Goal: Find specific page/section: Find specific page/section

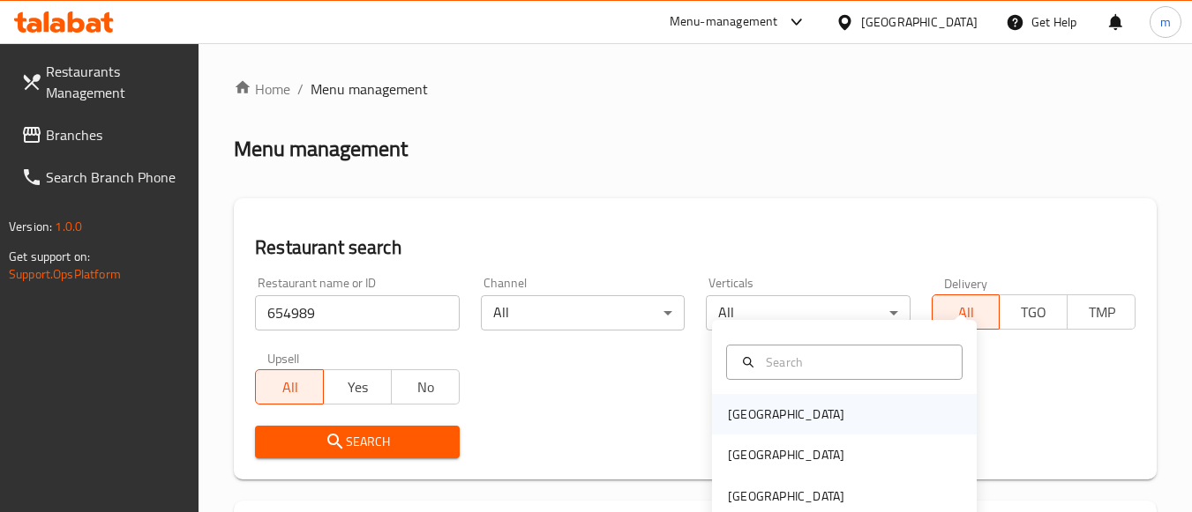
scroll to position [274, 0]
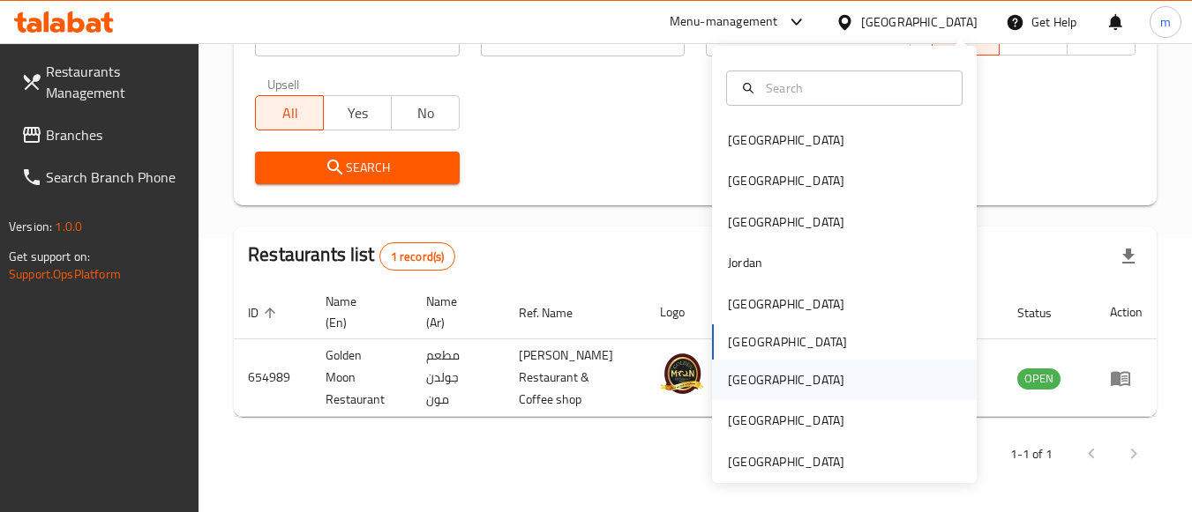
click at [752, 377] on div "[GEOGRAPHIC_DATA]" at bounding box center [786, 380] width 145 height 41
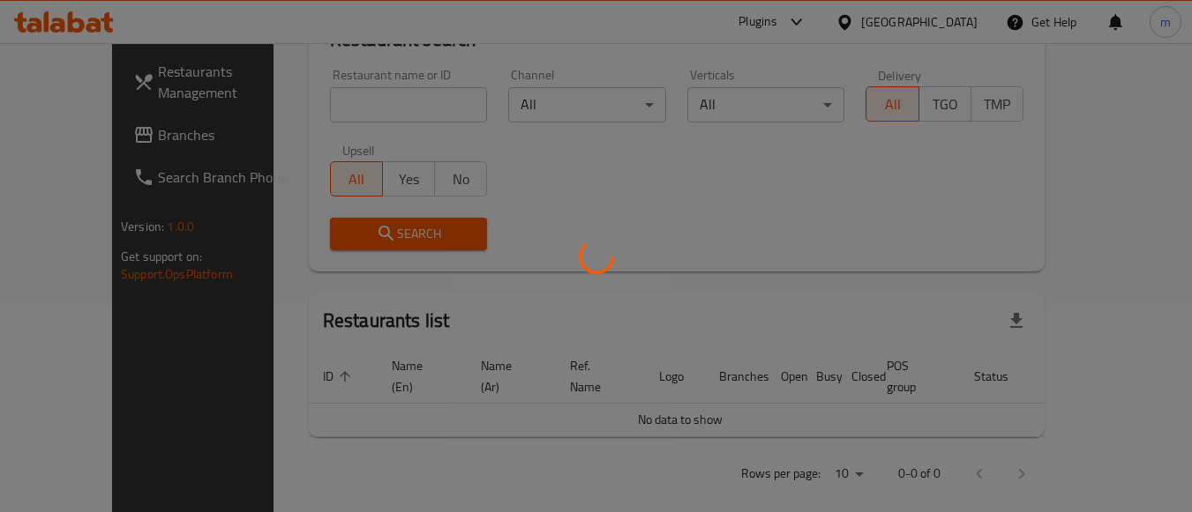
scroll to position [274, 0]
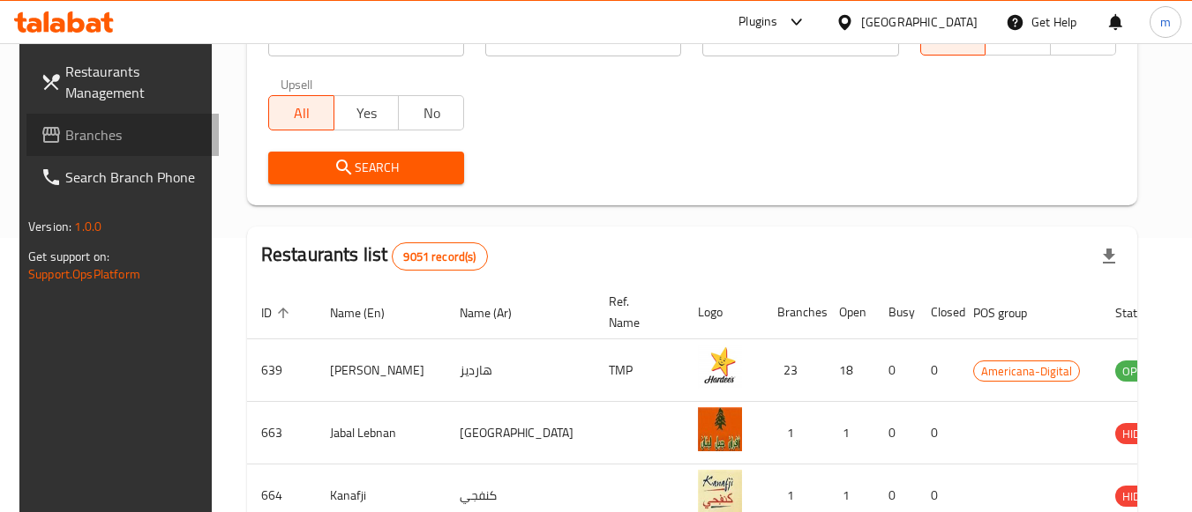
click at [150, 123] on link "Branches" at bounding box center [122, 135] width 192 height 42
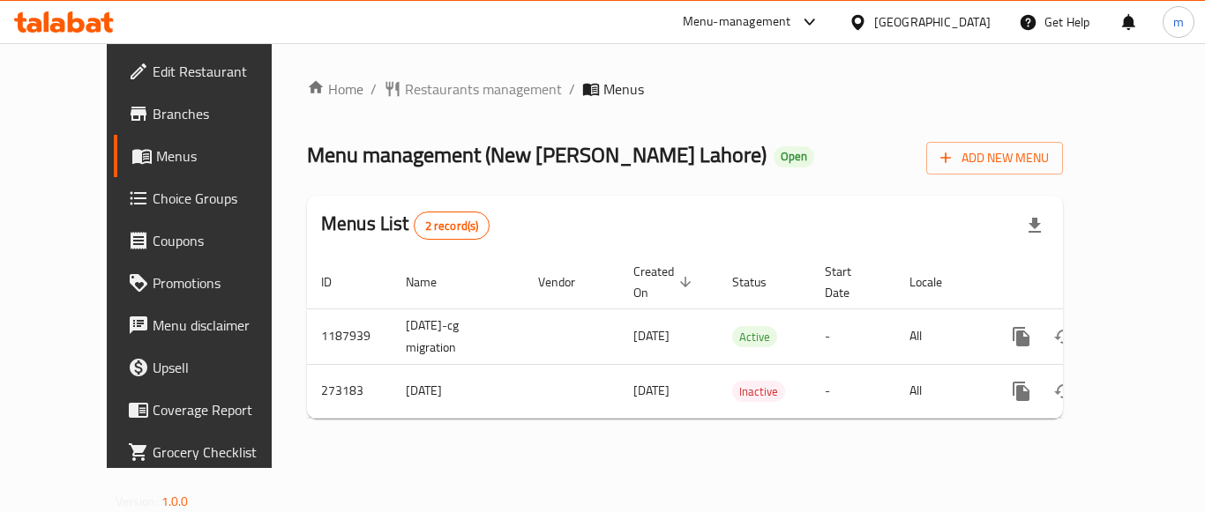
click at [414, 83] on span "Restaurants management" at bounding box center [483, 89] width 157 height 21
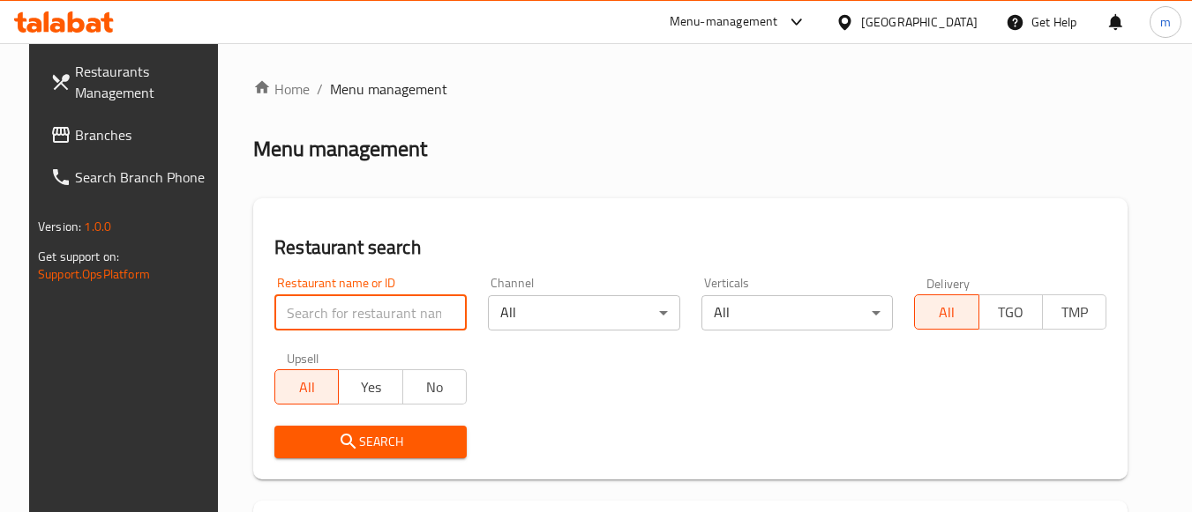
click at [320, 314] on input "search" at bounding box center [370, 312] width 192 height 35
paste input "627854"
type input "627854"
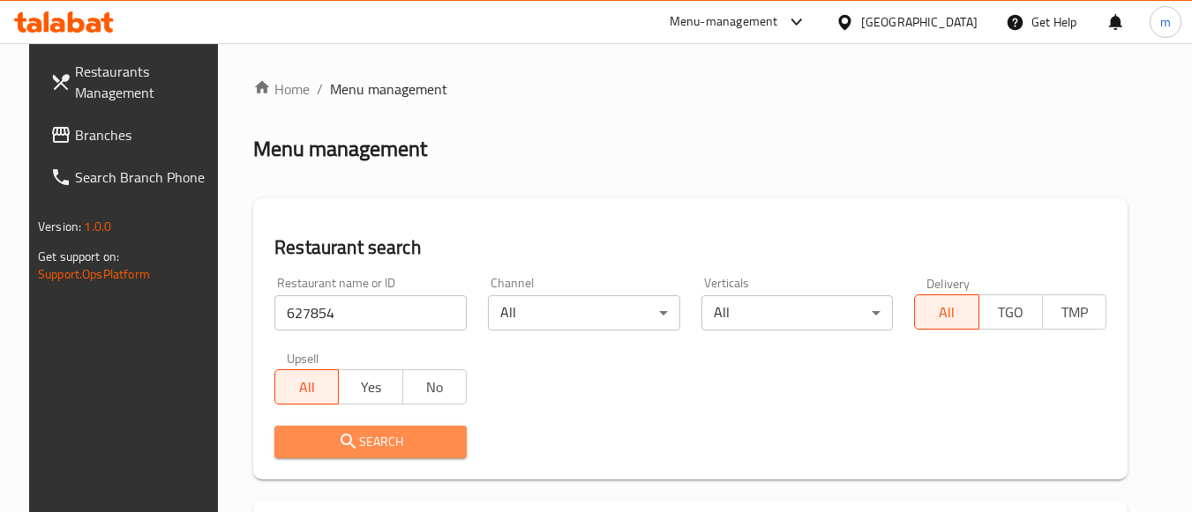
click at [342, 435] on icon "submit" at bounding box center [348, 441] width 21 height 21
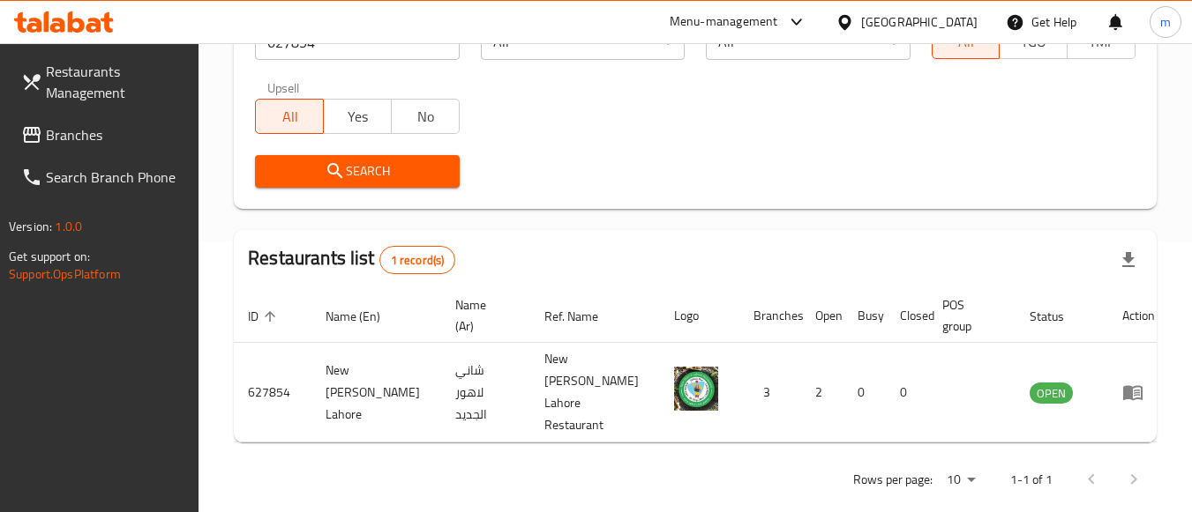
scroll to position [274, 0]
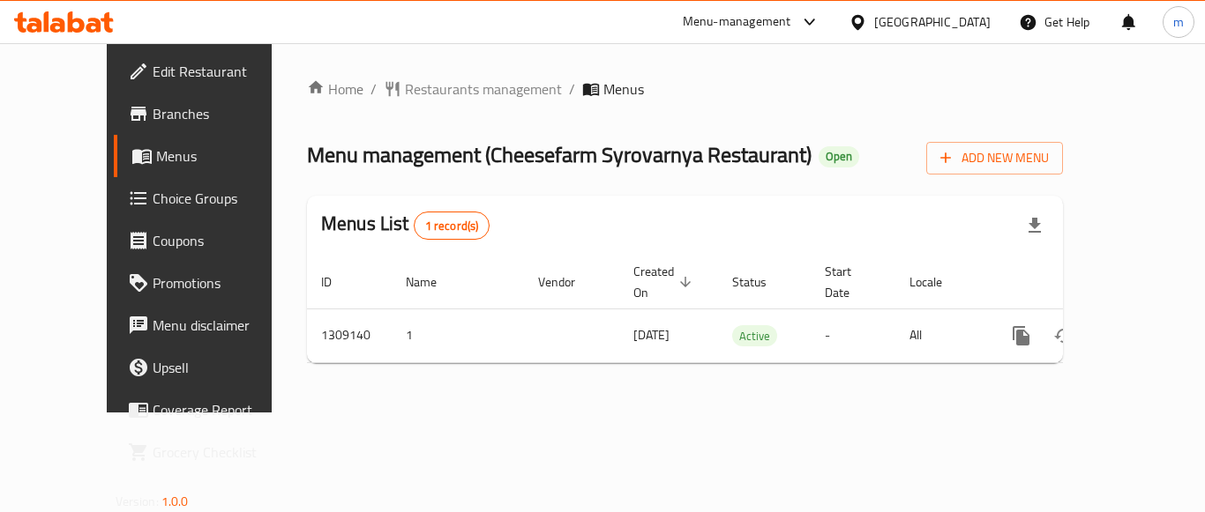
click at [392, 71] on div "Home / Restaurants management / Menus Menu management ( Cheesefarm Syrovarnya R…" at bounding box center [685, 228] width 827 height 370
click at [405, 89] on span "Restaurants management" at bounding box center [483, 89] width 157 height 21
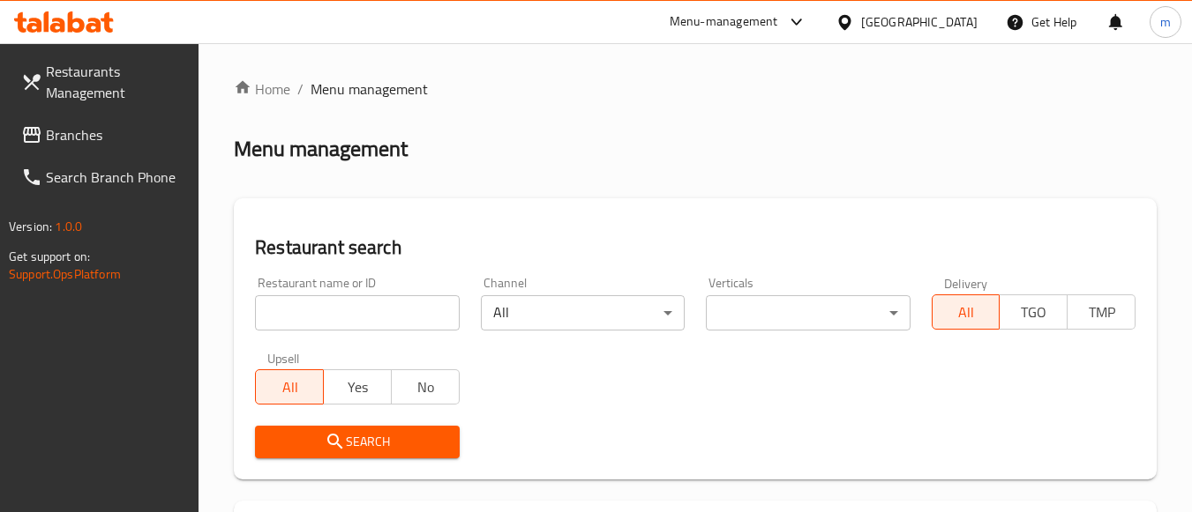
click at [281, 288] on div "Restaurant name or ID Restaurant name or ID" at bounding box center [357, 304] width 204 height 54
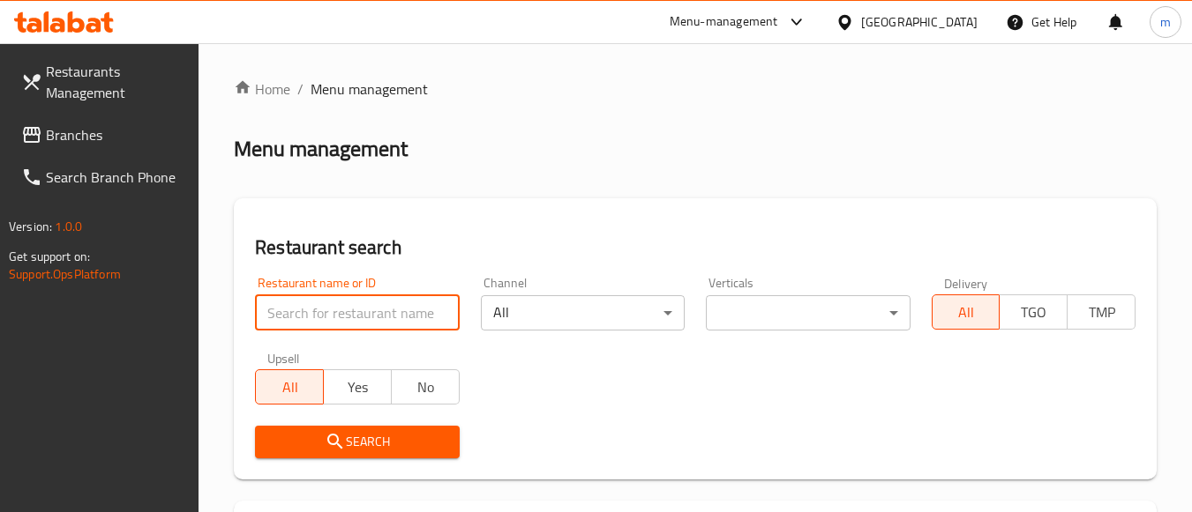
click at [280, 306] on input "search" at bounding box center [357, 312] width 204 height 35
paste input "704630"
type input "704630"
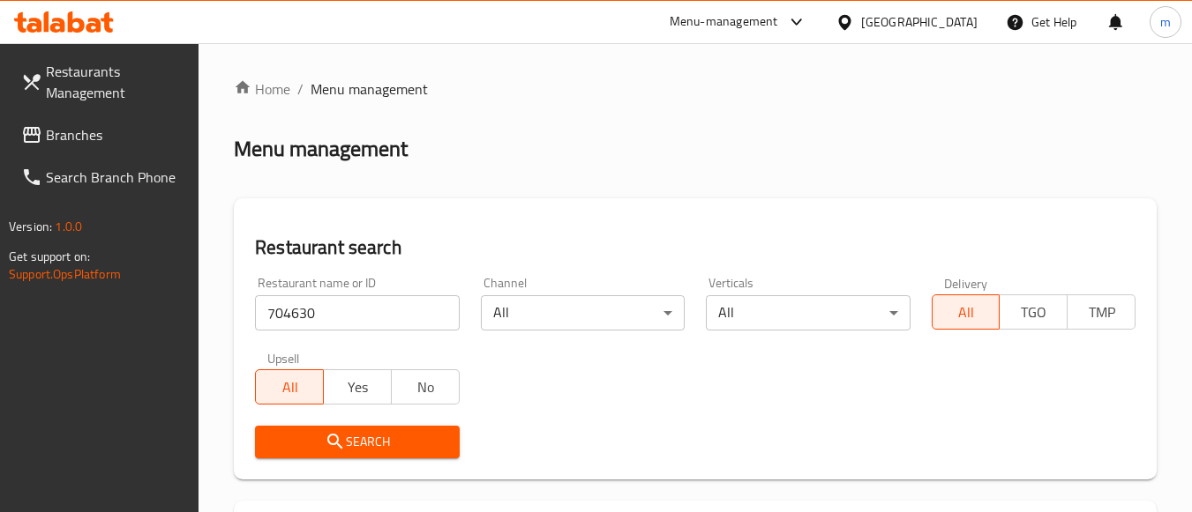
click at [313, 434] on span "Search" at bounding box center [357, 442] width 176 height 22
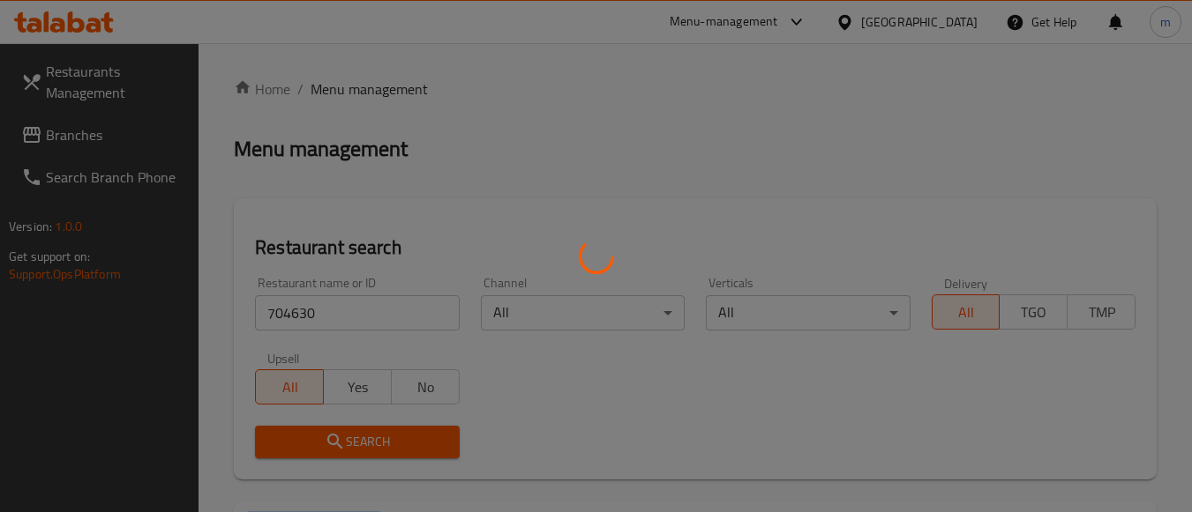
click at [313, 434] on div at bounding box center [596, 256] width 1192 height 512
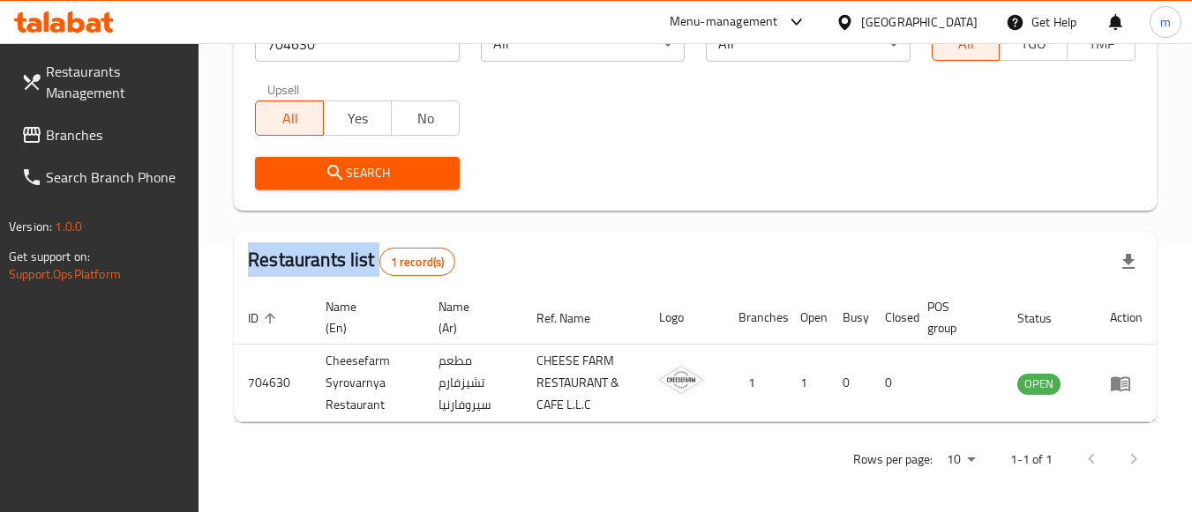
scroll to position [274, 0]
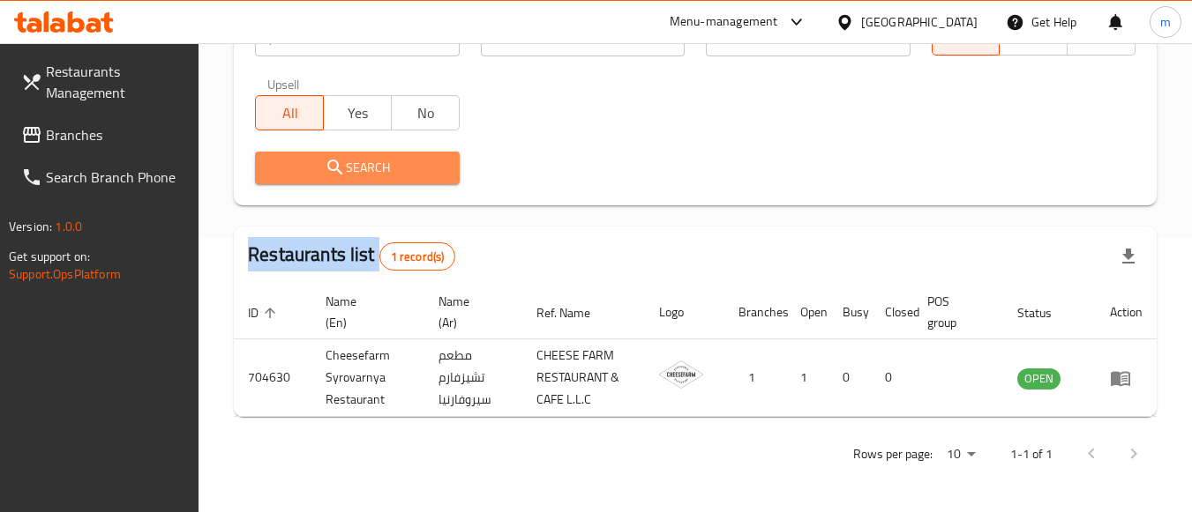
click at [327, 161] on icon "submit" at bounding box center [335, 167] width 21 height 21
